Goal: Task Accomplishment & Management: Manage account settings

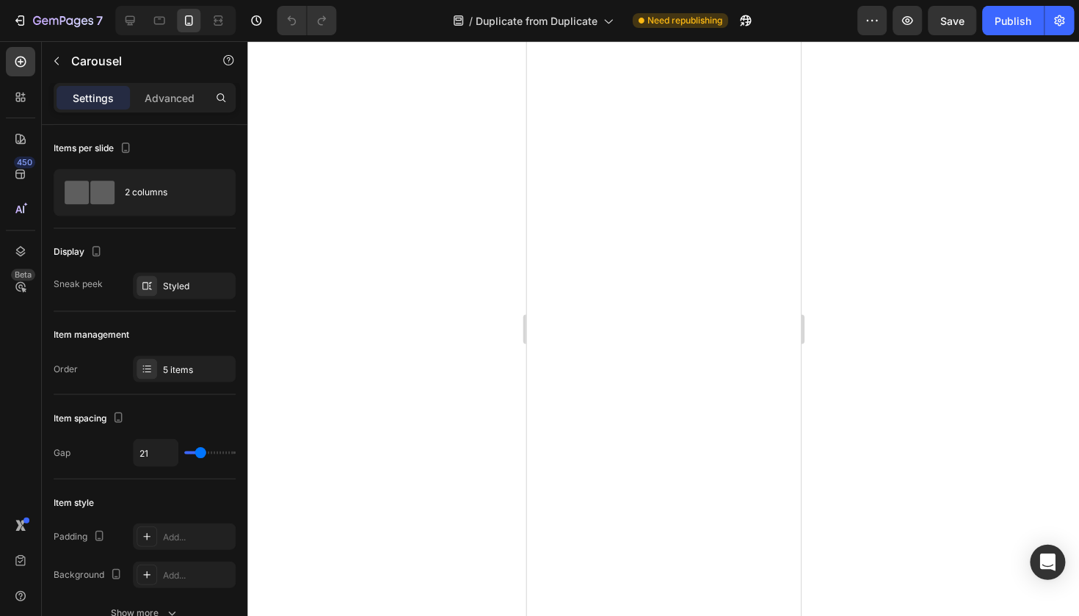
click at [331, 276] on div at bounding box center [663, 328] width 832 height 575
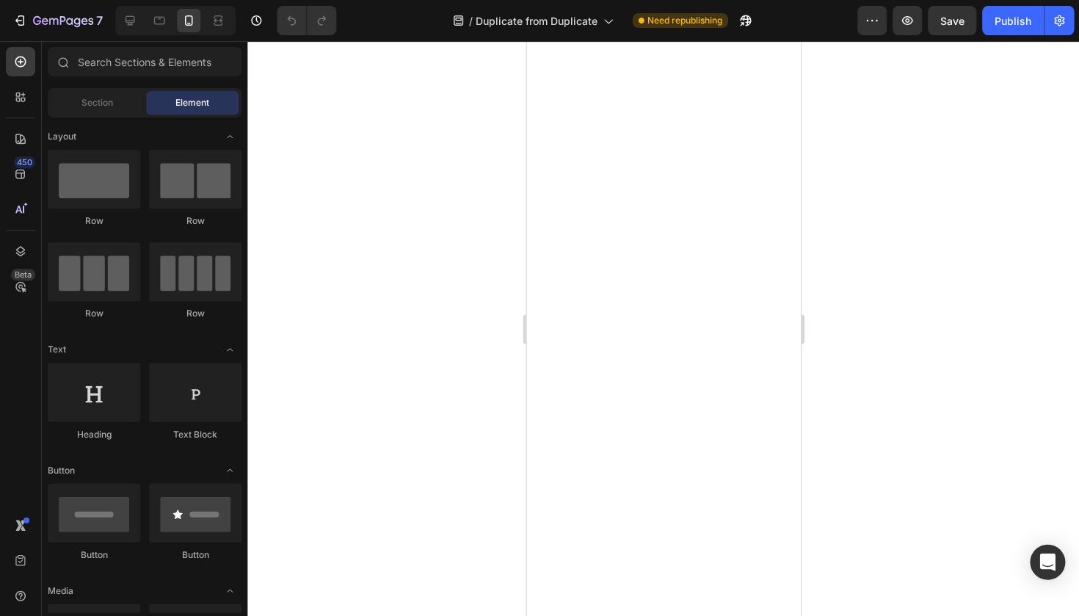
click at [929, 214] on div at bounding box center [663, 328] width 832 height 575
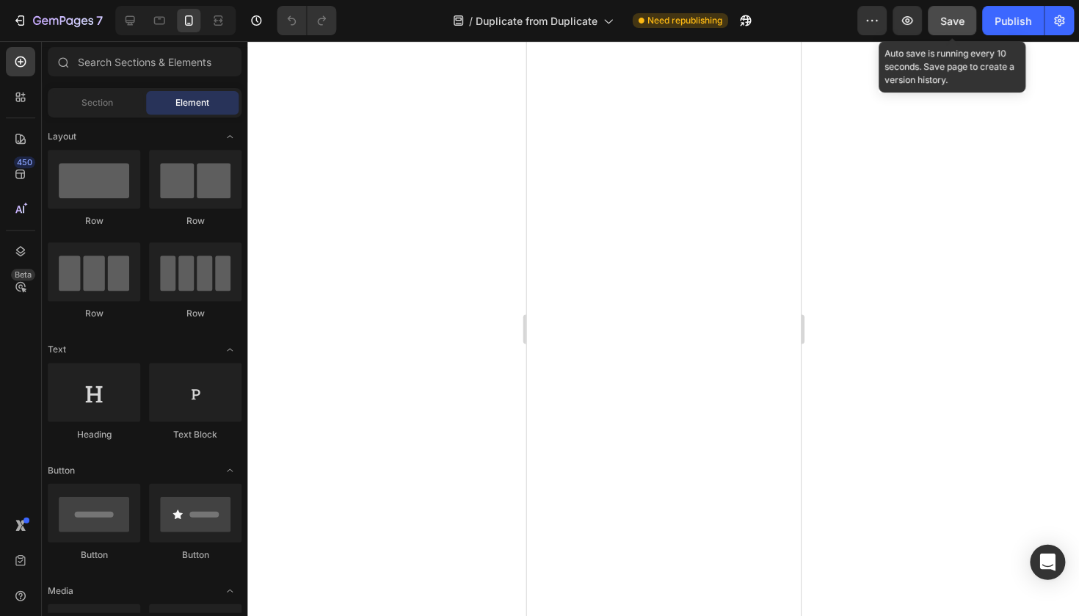
click at [946, 23] on span "Save" at bounding box center [952, 21] width 24 height 12
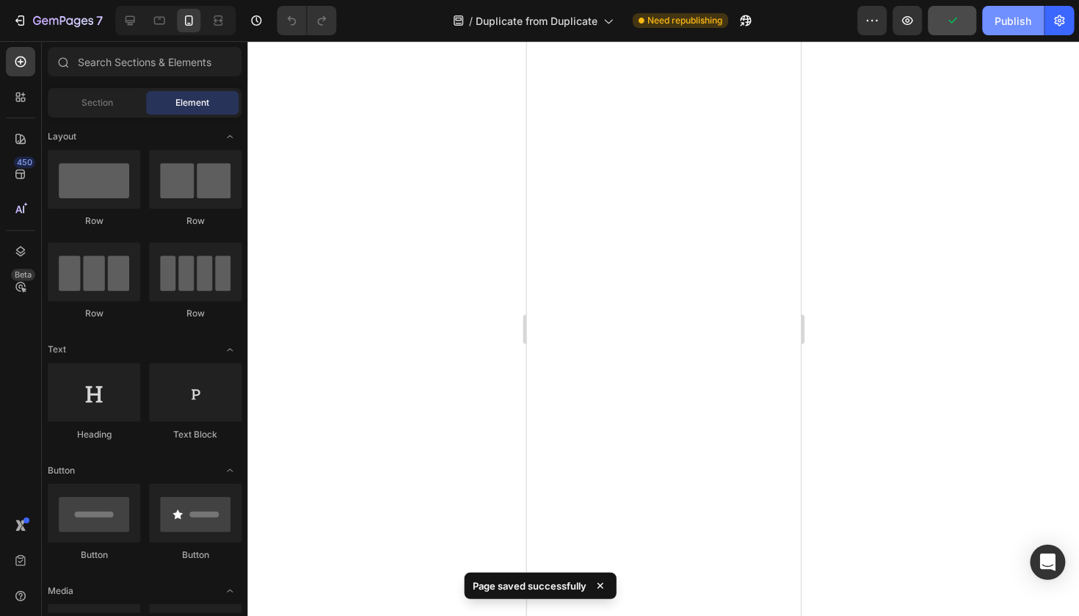
click at [987, 19] on button "Publish" at bounding box center [1013, 20] width 62 height 29
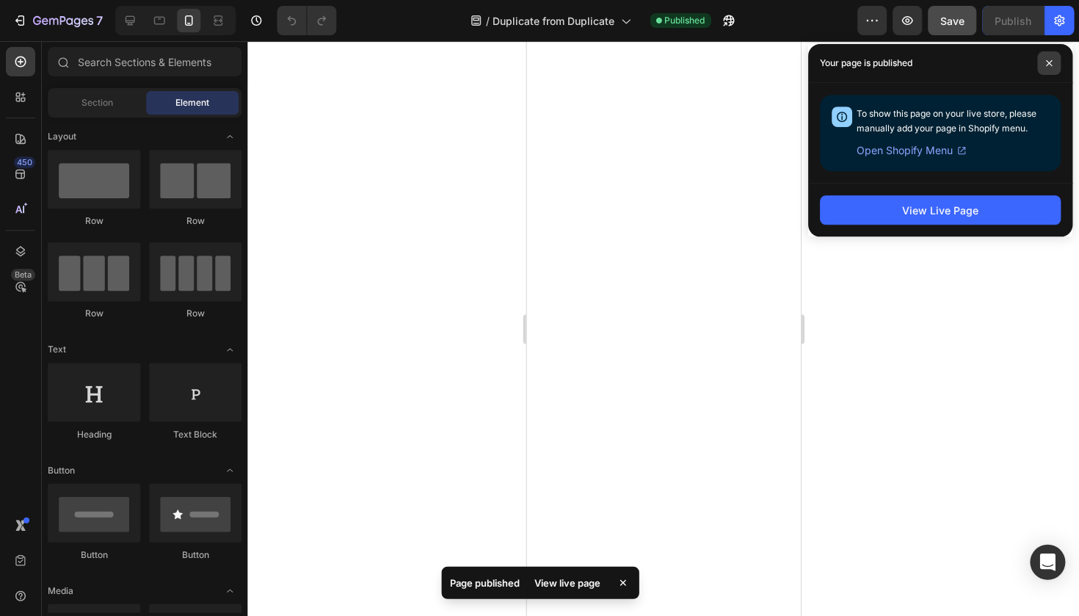
click at [1053, 57] on span at bounding box center [1048, 62] width 23 height 23
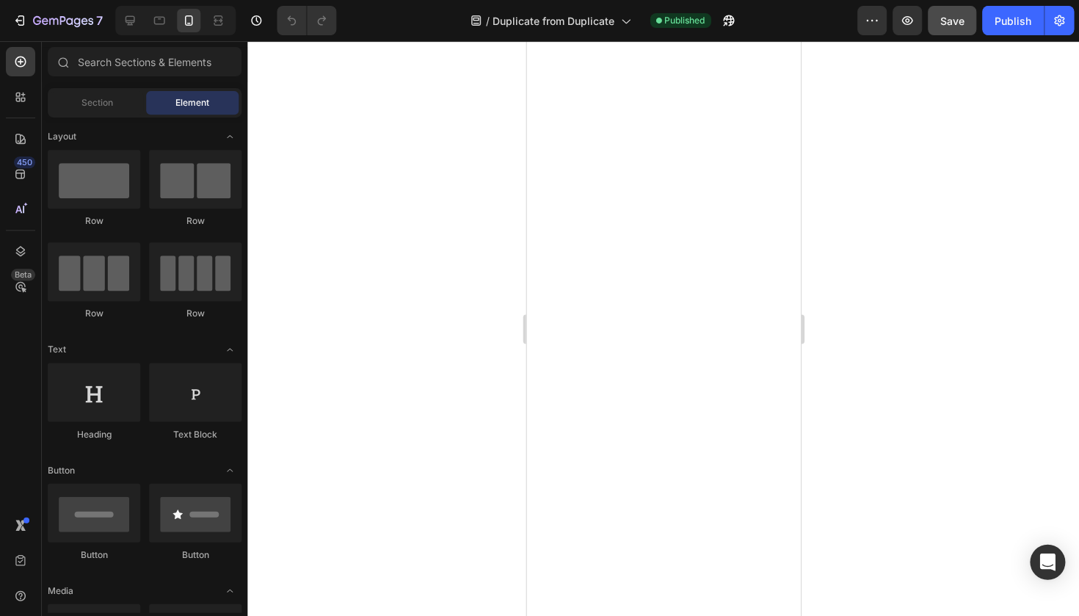
click at [882, 177] on div at bounding box center [663, 328] width 832 height 575
click at [871, 272] on div at bounding box center [663, 328] width 832 height 575
click at [942, 311] on div at bounding box center [663, 328] width 832 height 575
click at [445, 289] on div at bounding box center [663, 328] width 832 height 575
click at [432, 312] on div at bounding box center [663, 328] width 832 height 575
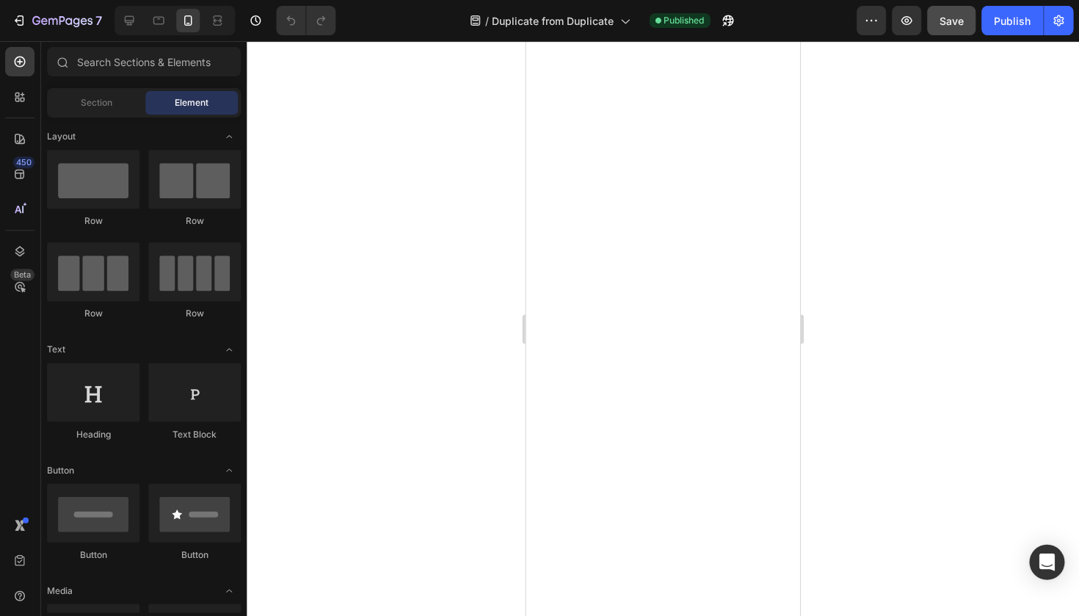
click at [477, 283] on div at bounding box center [663, 328] width 832 height 575
click at [454, 281] on div at bounding box center [663, 328] width 832 height 575
click at [860, 225] on div at bounding box center [663, 328] width 832 height 575
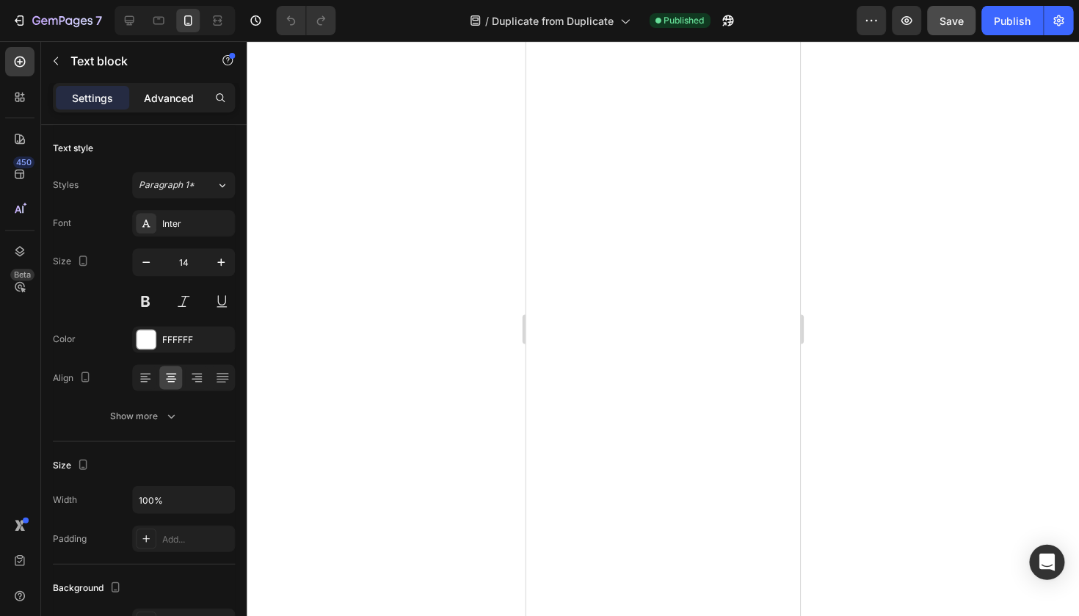
click at [177, 97] on p "Advanced" at bounding box center [170, 97] width 50 height 15
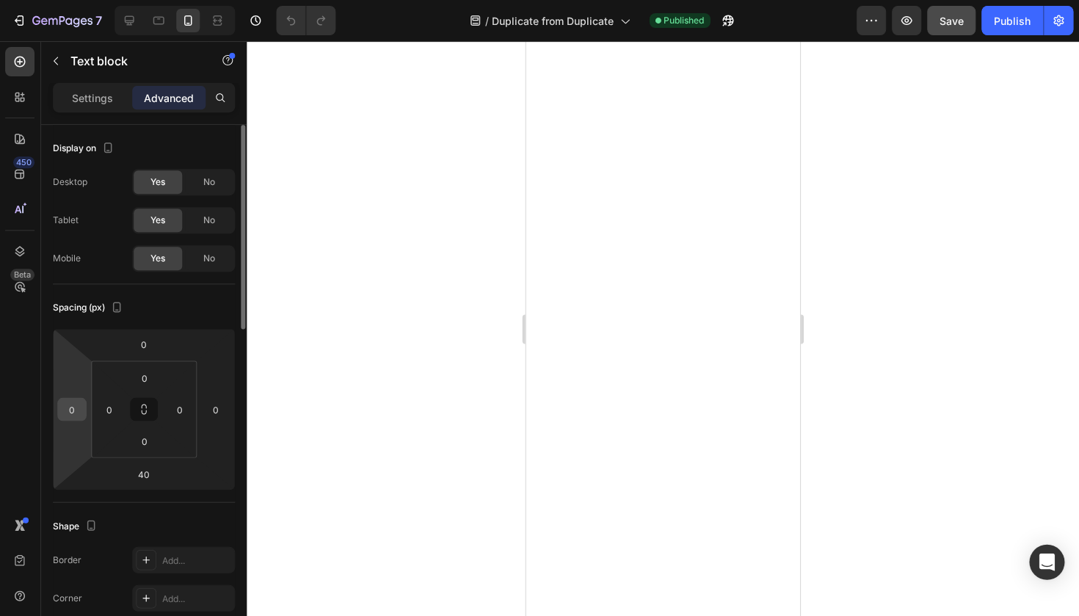
click at [70, 405] on input "0" at bounding box center [73, 409] width 22 height 22
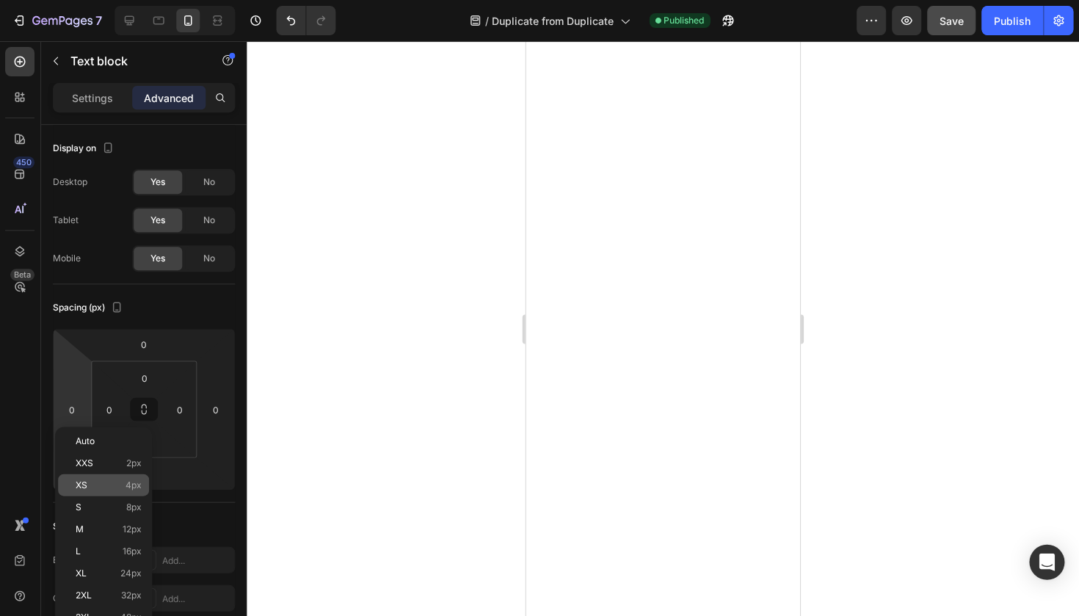
click at [109, 486] on p "XS 4px" at bounding box center [109, 484] width 66 height 10
type input "4"
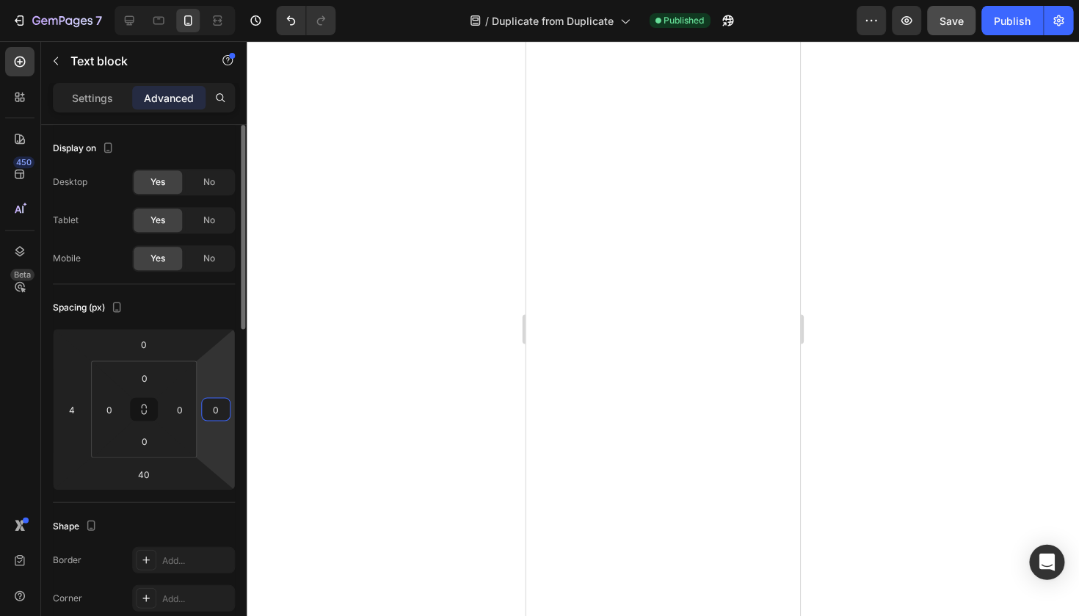
click at [212, 407] on input "0" at bounding box center [217, 409] width 22 height 22
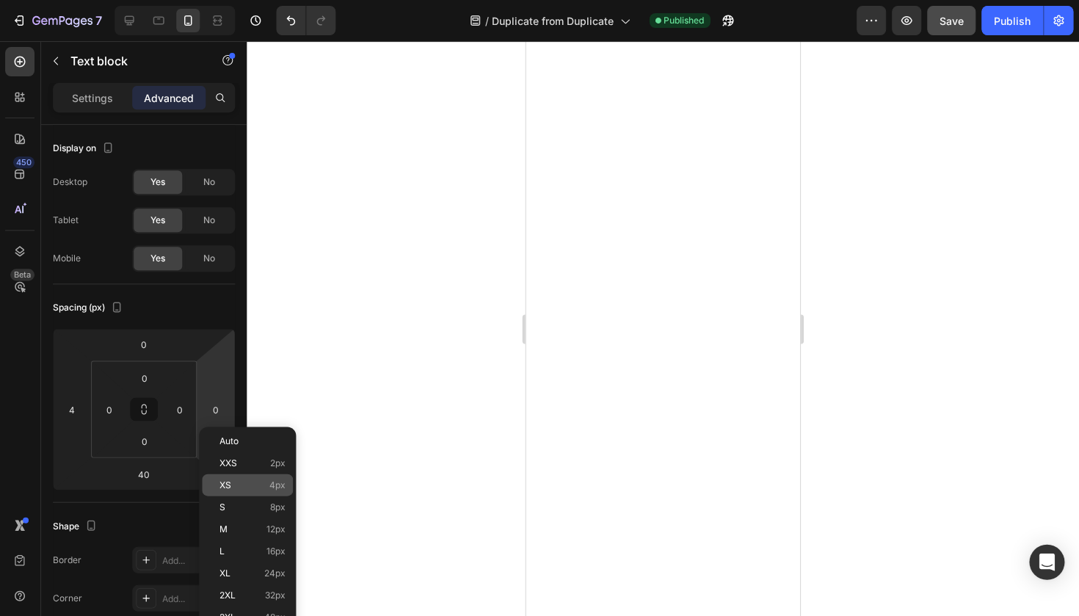
click at [231, 480] on p "XS 4px" at bounding box center [253, 484] width 66 height 10
type input "4"
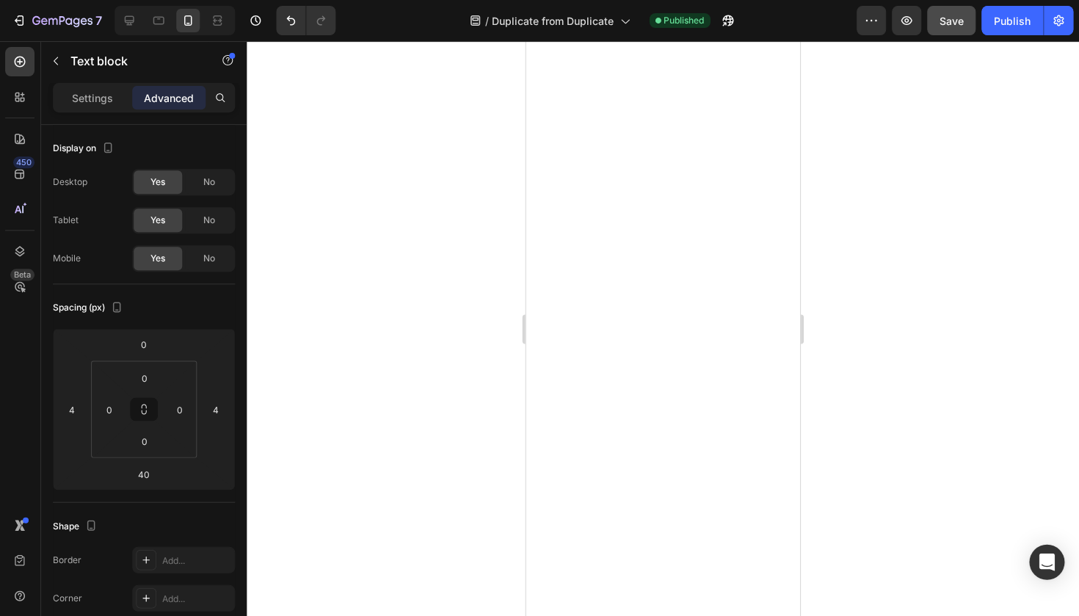
click at [293, 404] on div at bounding box center [663, 328] width 832 height 575
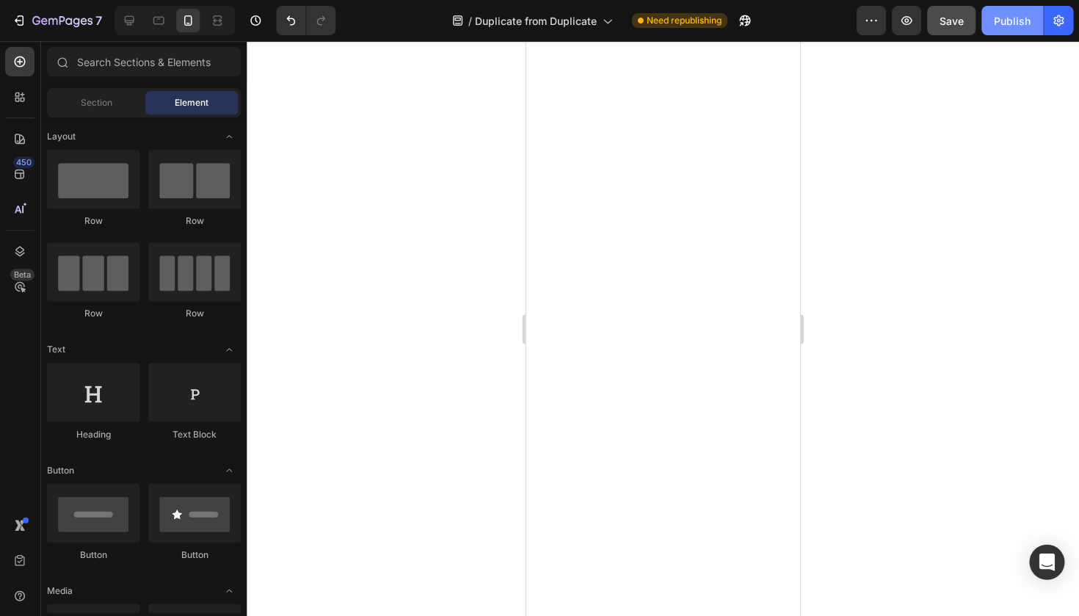
click at [997, 26] on div "Publish" at bounding box center [1012, 20] width 37 height 15
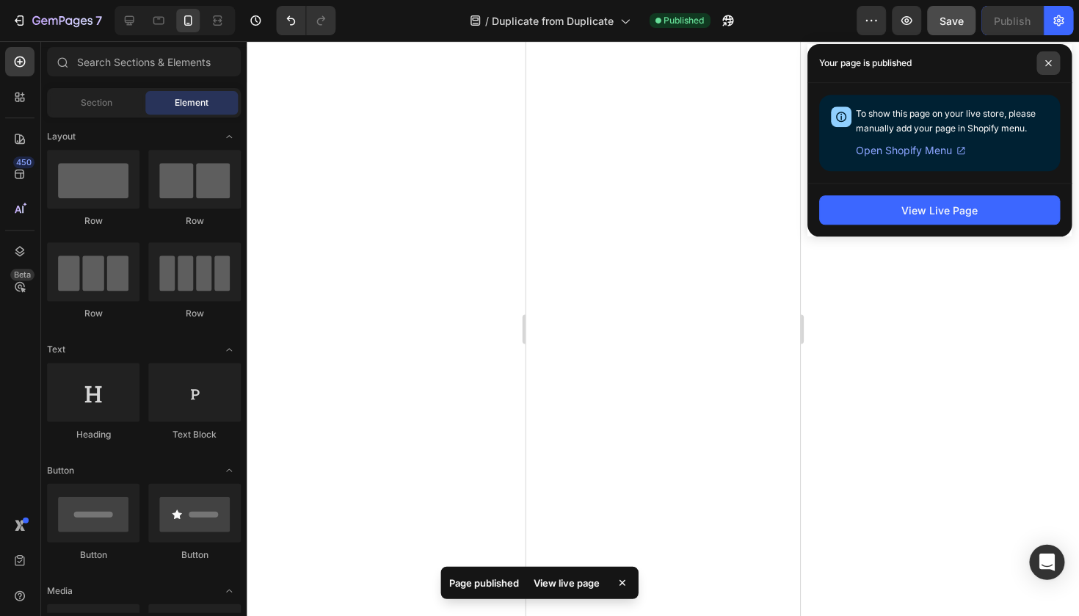
click at [1044, 70] on span at bounding box center [1048, 62] width 23 height 23
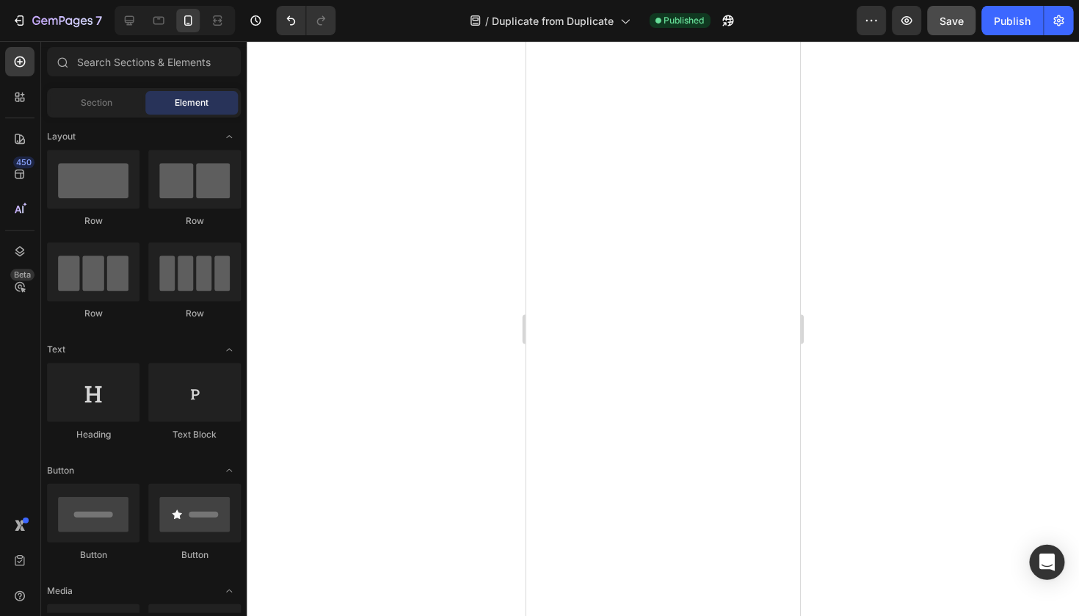
click at [463, 289] on div at bounding box center [663, 328] width 832 height 575
click at [426, 175] on div at bounding box center [663, 328] width 832 height 575
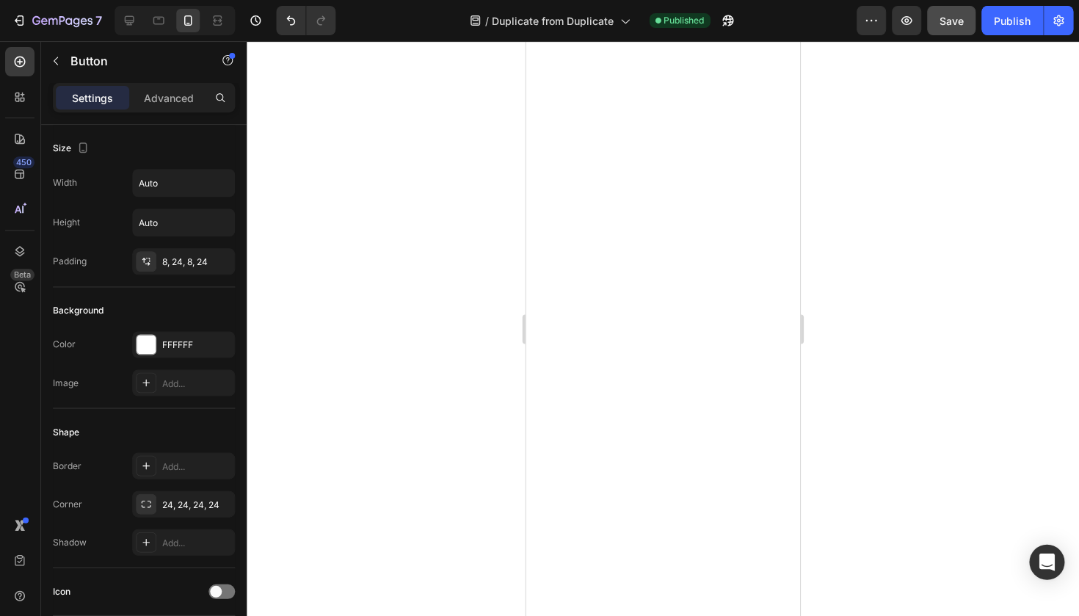
click at [504, 333] on div at bounding box center [663, 328] width 832 height 575
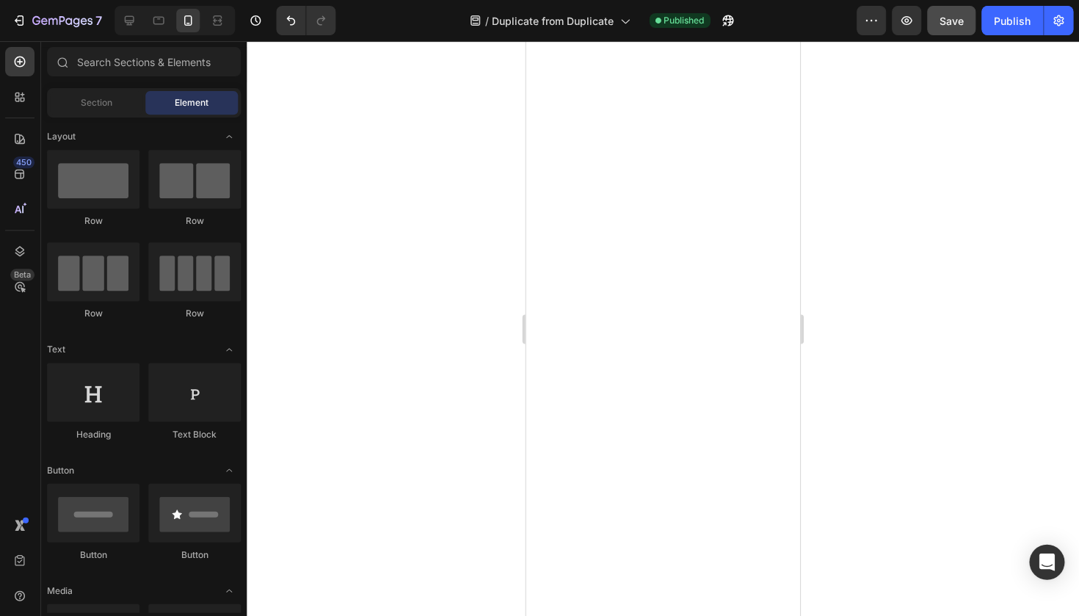
click at [507, 344] on div at bounding box center [663, 328] width 832 height 575
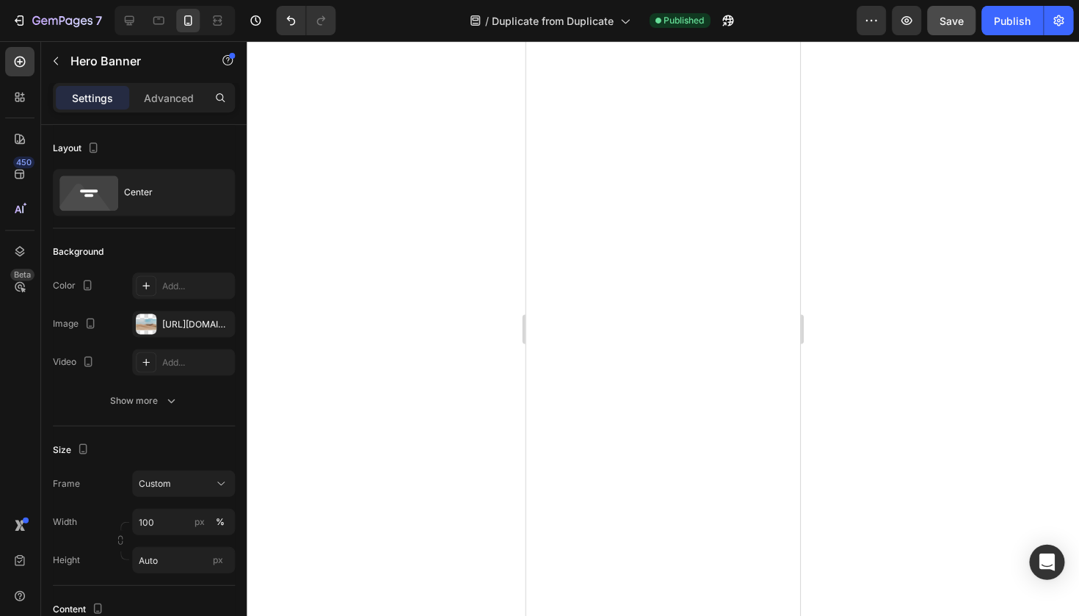
click at [485, 358] on div at bounding box center [663, 328] width 832 height 575
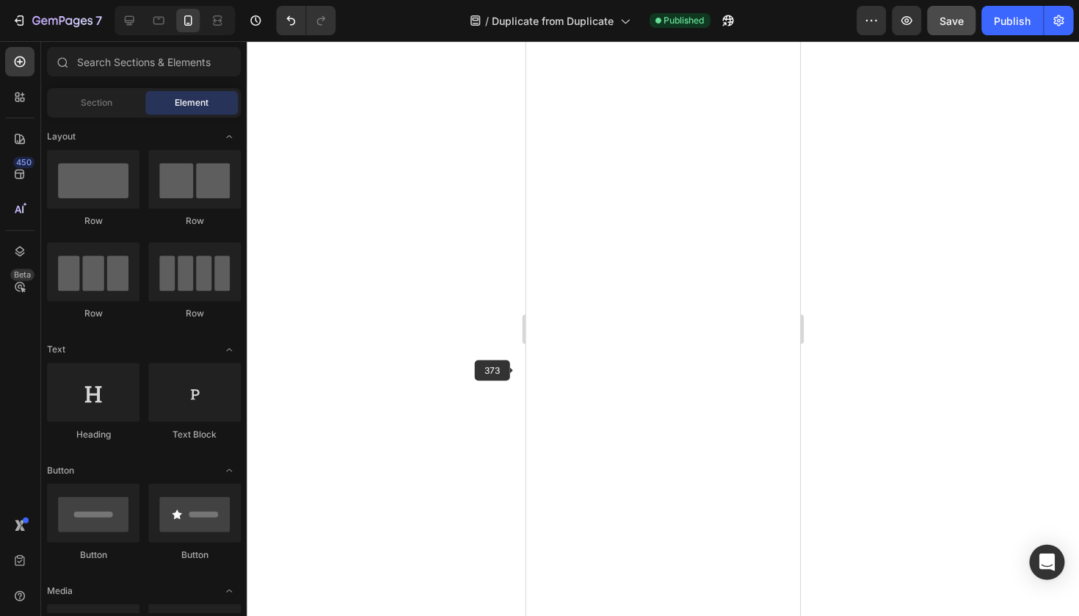
click at [515, 367] on div at bounding box center [663, 328] width 832 height 575
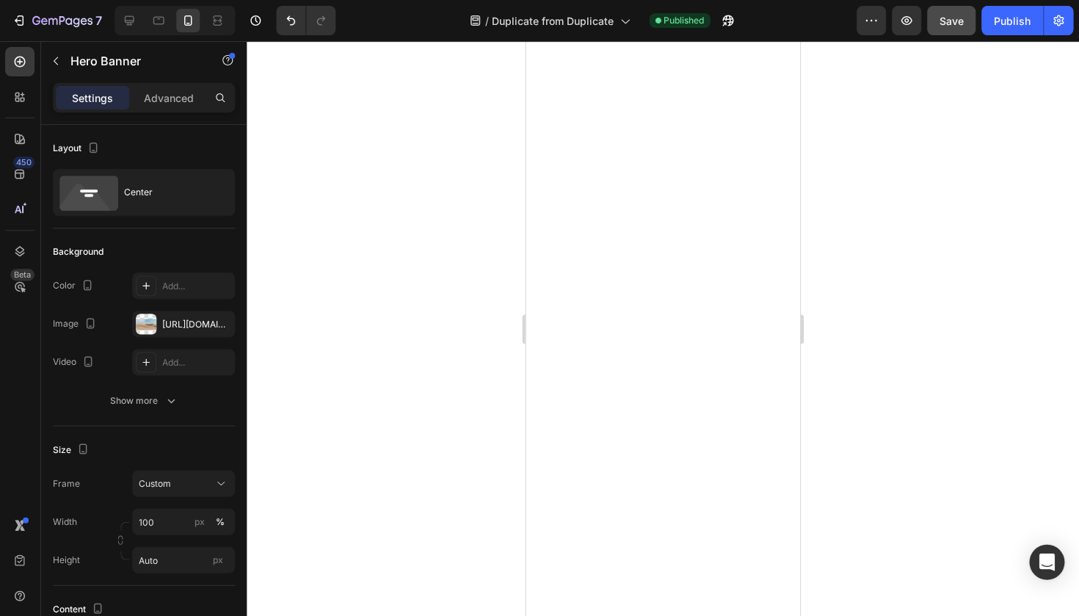
click at [899, 277] on div at bounding box center [663, 328] width 832 height 575
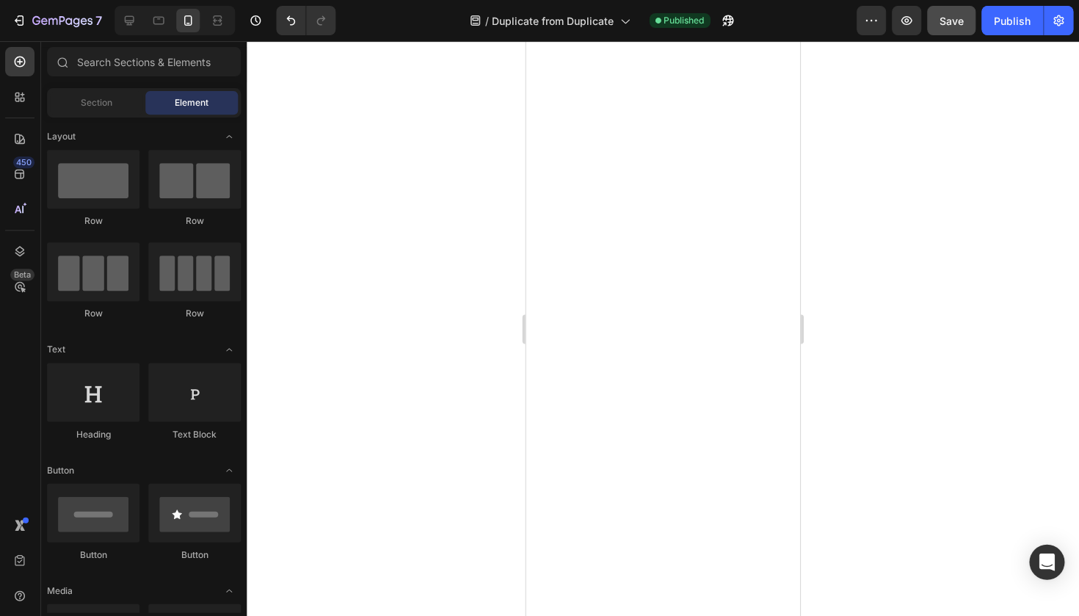
click at [431, 207] on div at bounding box center [663, 328] width 832 height 575
click at [454, 250] on div at bounding box center [663, 328] width 832 height 575
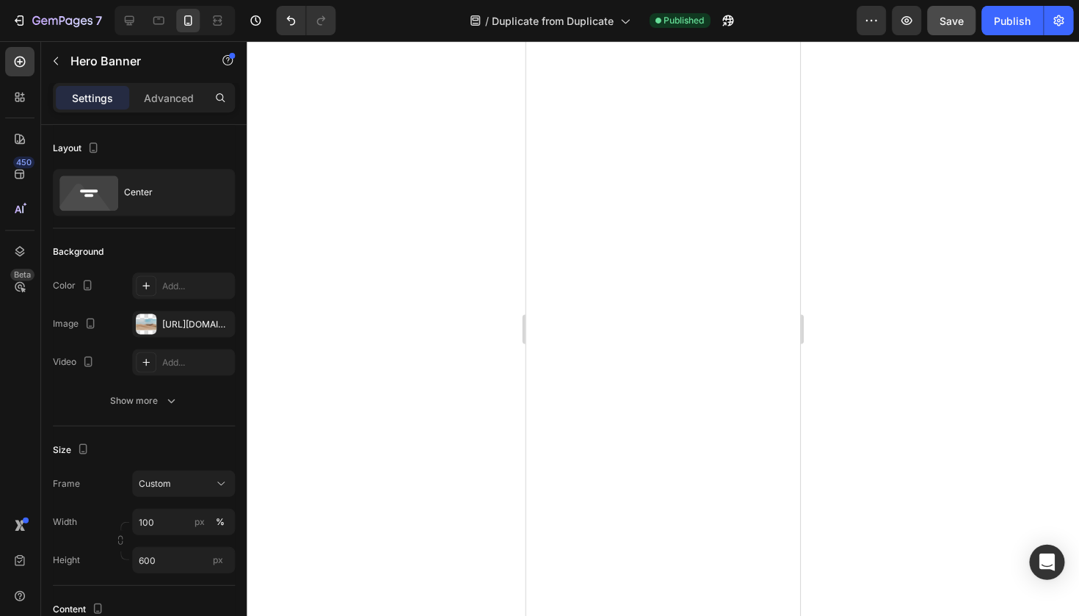
click at [500, 145] on div at bounding box center [663, 328] width 832 height 575
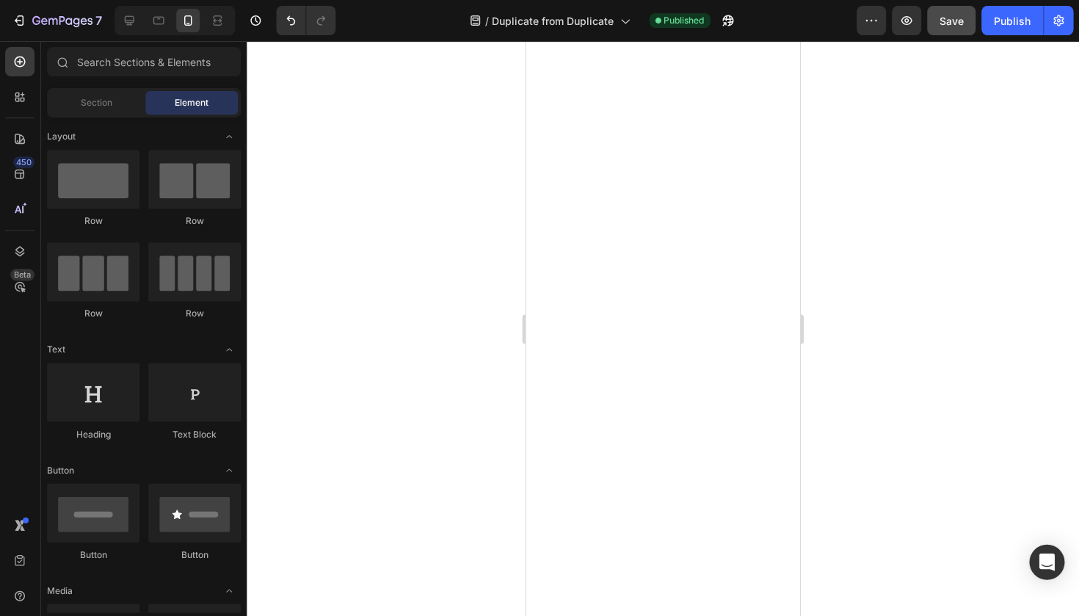
click at [429, 203] on div at bounding box center [663, 328] width 832 height 575
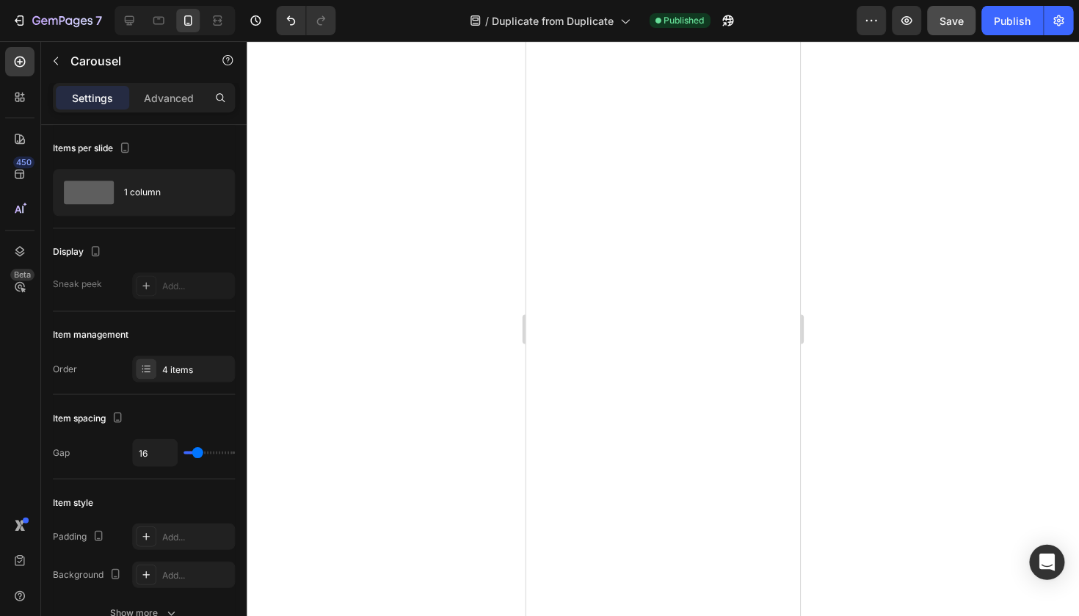
click at [845, 237] on div at bounding box center [663, 328] width 832 height 575
click at [850, 96] on div at bounding box center [663, 328] width 832 height 575
